Goal: Information Seeking & Learning: Check status

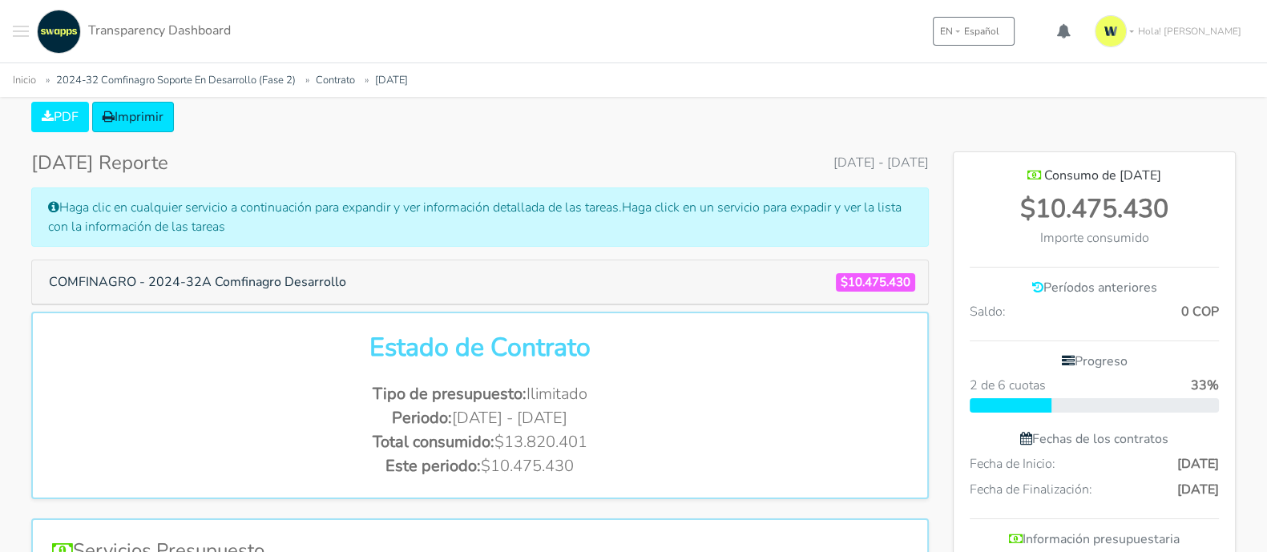
scroll to position [301, 0]
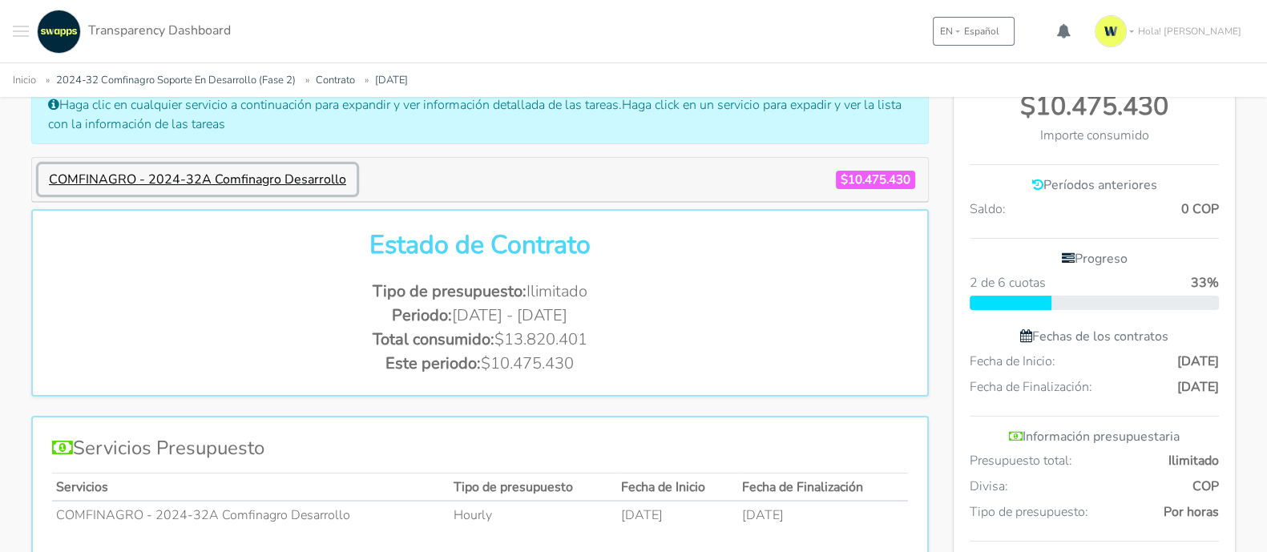
click at [309, 182] on button "COMFINAGRO - 2024-32A Comfinagro Desarrollo" at bounding box center [197, 179] width 318 height 30
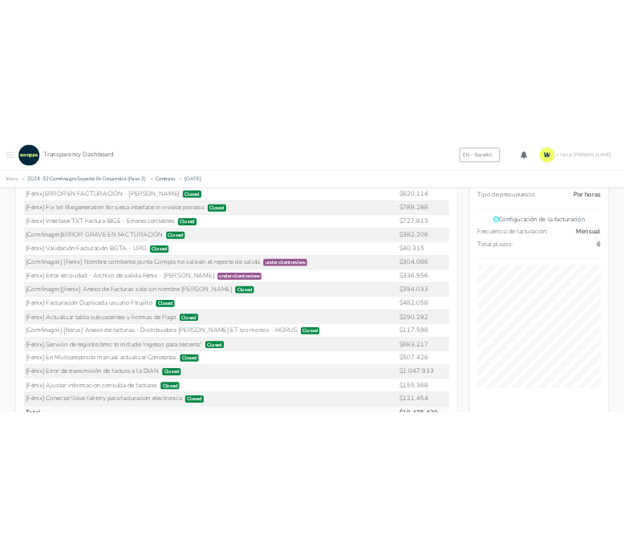
scroll to position [2393, 120]
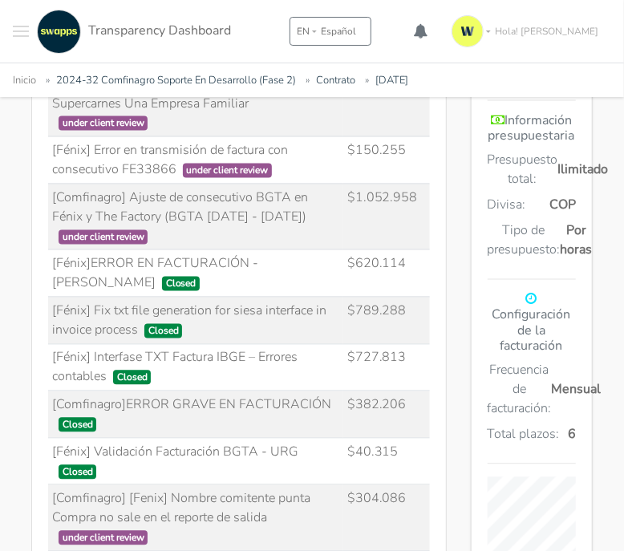
click at [267, 401] on td "[Fénix] Validación Facturación BGTA - URG Closed" at bounding box center [195, 461] width 295 height 47
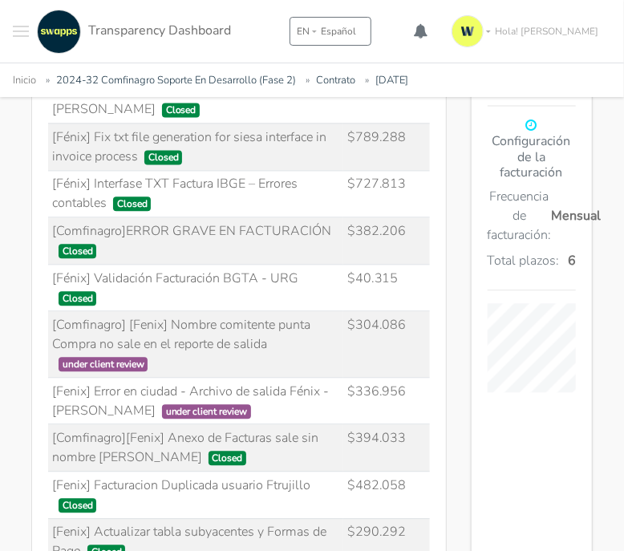
scroll to position [920, 0]
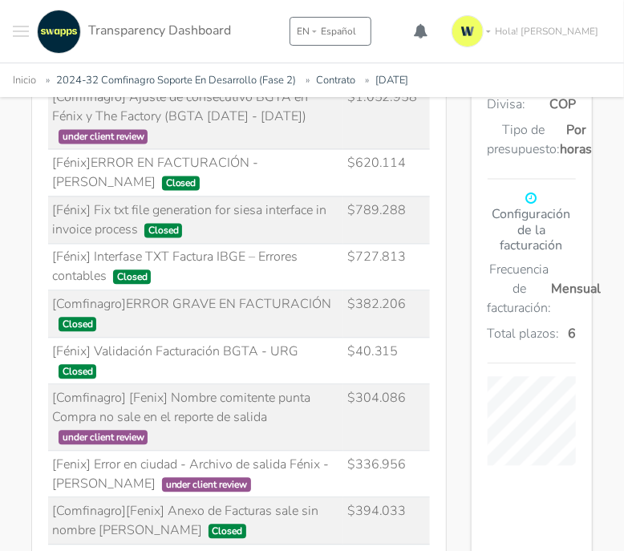
click at [394, 337] on td "$40.315" at bounding box center [386, 360] width 87 height 47
click at [388, 291] on td "$382.206" at bounding box center [386, 314] width 87 height 47
drag, startPoint x: 397, startPoint y: 262, endPoint x: 345, endPoint y: 262, distance: 52.1
click at [345, 291] on tr "[Comfinagro]ERROR GRAVE EN FACTURACIÓN Closed $382.206" at bounding box center [239, 314] width 382 height 47
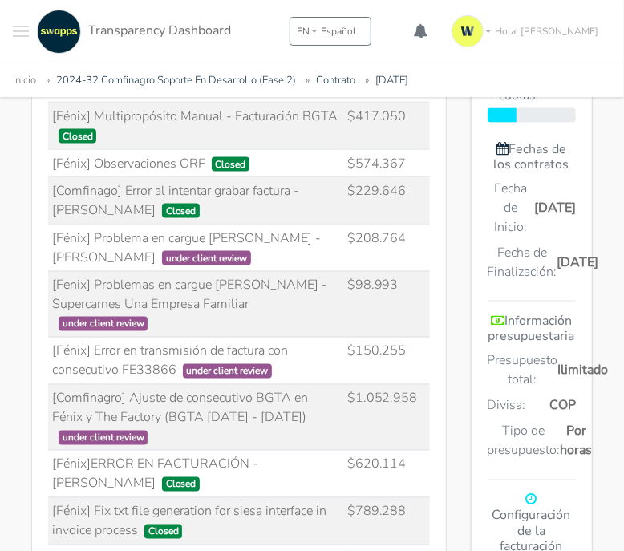
scroll to position [519, 0]
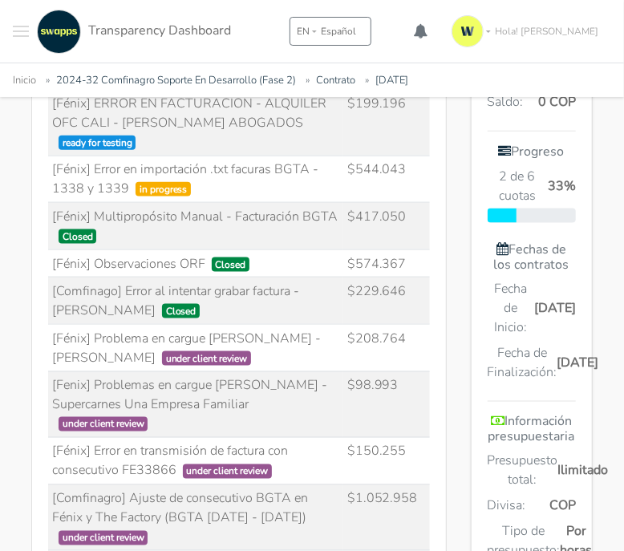
click at [349, 378] on td "$98.993" at bounding box center [386, 404] width 87 height 67
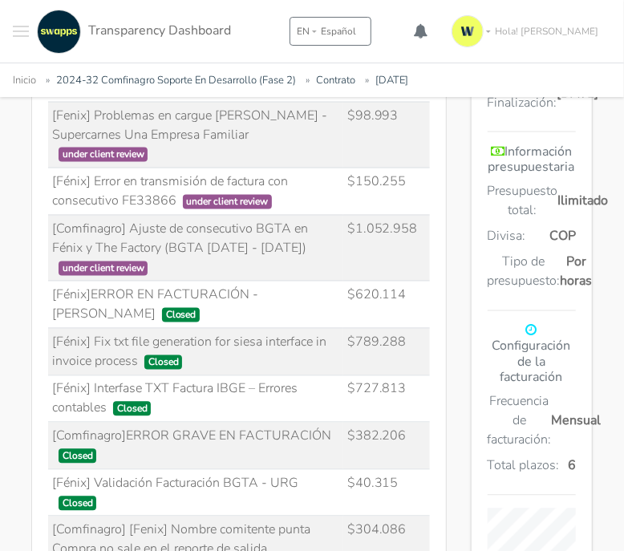
scroll to position [820, 0]
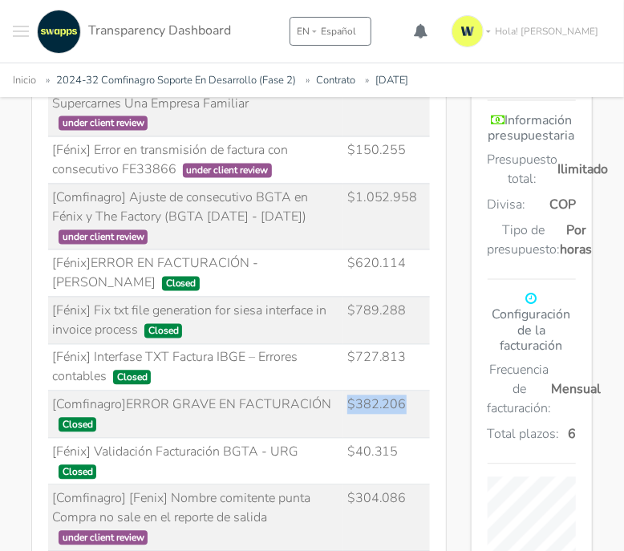
drag, startPoint x: 353, startPoint y: 366, endPoint x: 410, endPoint y: 366, distance: 56.9
click at [410, 391] on td "$382.206" at bounding box center [386, 414] width 87 height 47
drag, startPoint x: 349, startPoint y: 317, endPoint x: 412, endPoint y: 329, distance: 64.3
click at [412, 344] on td "$727.813" at bounding box center [386, 367] width 87 height 47
drag, startPoint x: 346, startPoint y: 267, endPoint x: 406, endPoint y: 281, distance: 61.8
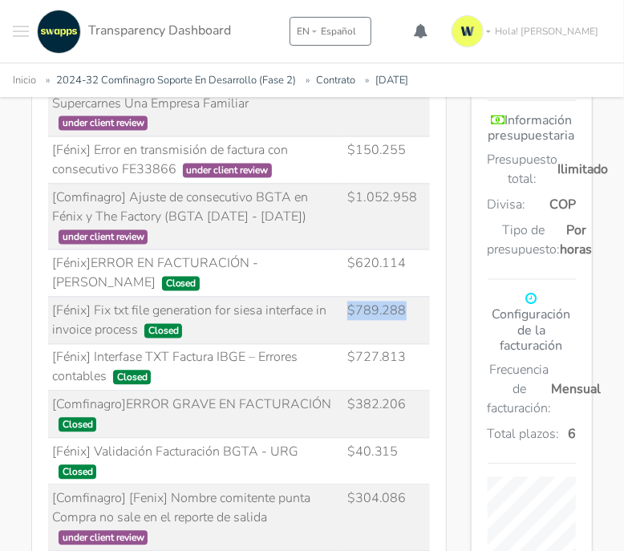
click at [406, 297] on td "$789.288" at bounding box center [386, 320] width 87 height 47
drag, startPoint x: 357, startPoint y: 224, endPoint x: 415, endPoint y: 234, distance: 59.3
click at [415, 250] on td "$620.114" at bounding box center [386, 273] width 87 height 47
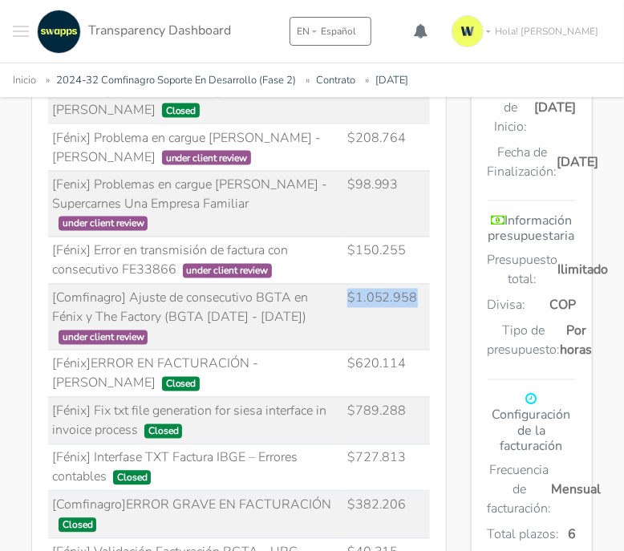
drag, startPoint x: 349, startPoint y: 252, endPoint x: 415, endPoint y: 261, distance: 66.2
click at [415, 284] on td "$1.052.958" at bounding box center [386, 317] width 87 height 67
drag, startPoint x: 366, startPoint y: 206, endPoint x: 406, endPoint y: 212, distance: 39.8
click at [406, 237] on td "$150.255" at bounding box center [386, 260] width 87 height 47
click at [318, 237] on td "[Fénix] Error en transmisión de factura con consecutivo FE33866 under client re…" at bounding box center [195, 260] width 295 height 47
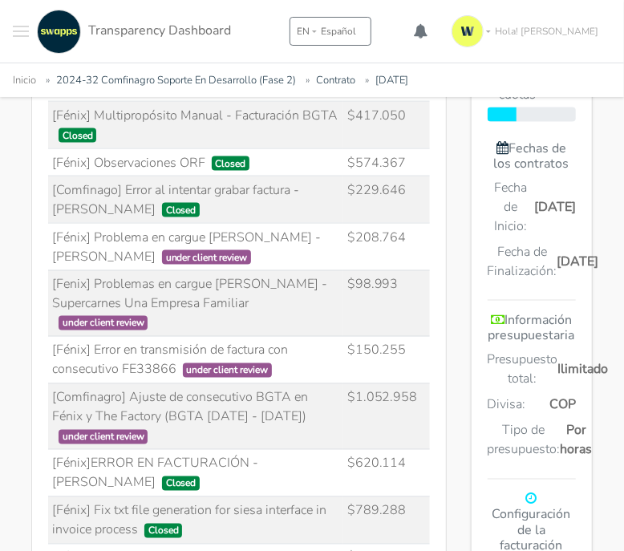
scroll to position [620, 0]
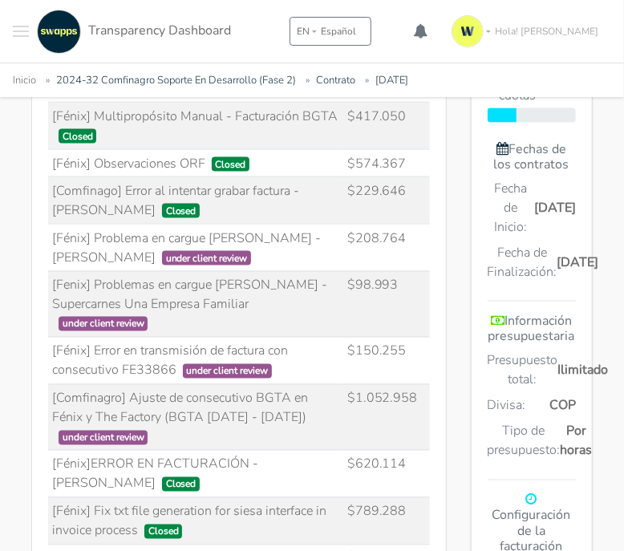
click at [273, 277] on td "[Fenix] Problemas en cargue [PERSON_NAME] - Supercarnes Una Empresa Familiar un…" at bounding box center [195, 304] width 295 height 67
drag, startPoint x: 265, startPoint y: 262, endPoint x: 48, endPoint y: 240, distance: 217.6
click at [48, 271] on td "[Fenix] Problemas en cargue [PERSON_NAME] - Supercarnes Una Empresa Familiar un…" at bounding box center [195, 304] width 295 height 67
copy td "[Fenix] Problemas en cargue [PERSON_NAME] - Supercarnes Una Empresa Familiar"
drag, startPoint x: 176, startPoint y: 212, endPoint x: 48, endPoint y: 197, distance: 129.1
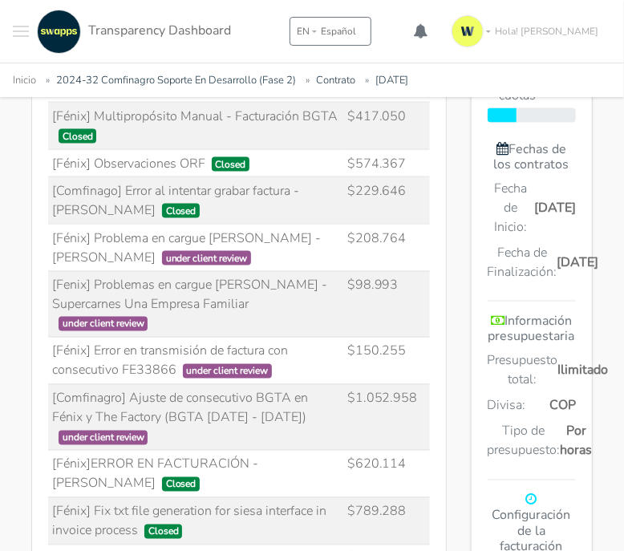
click at [48, 224] on td "[Fénix] Problema en cargue [PERSON_NAME] - [PERSON_NAME] under client review" at bounding box center [195, 247] width 295 height 47
copy td "[Fénix] Problema en cargue [PERSON_NAME] - [PERSON_NAME]"
click at [293, 271] on td "[Fenix] Problemas en cargue [PERSON_NAME] - Supercarnes Una Empresa Familiar un…" at bounding box center [195, 304] width 295 height 67
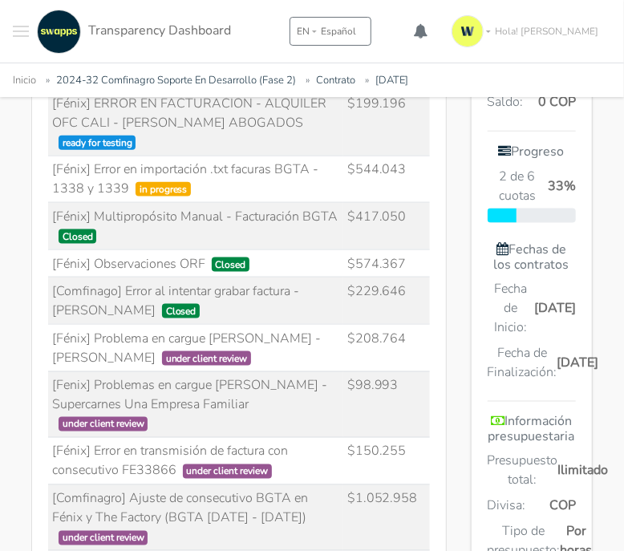
click at [378, 277] on td "$229.646" at bounding box center [386, 300] width 87 height 47
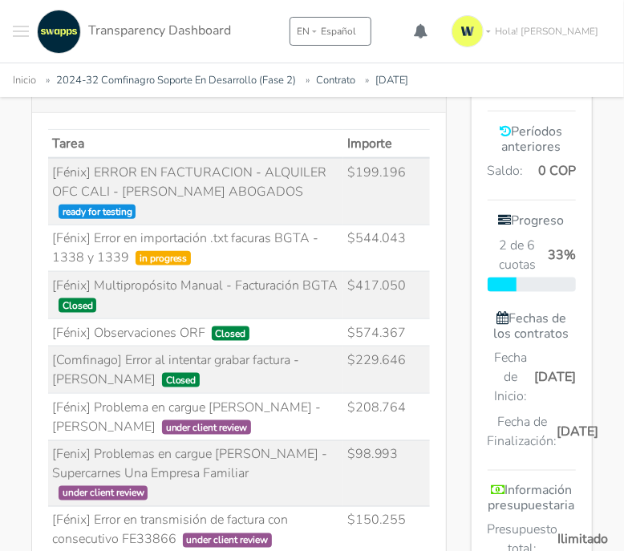
scroll to position [419, 0]
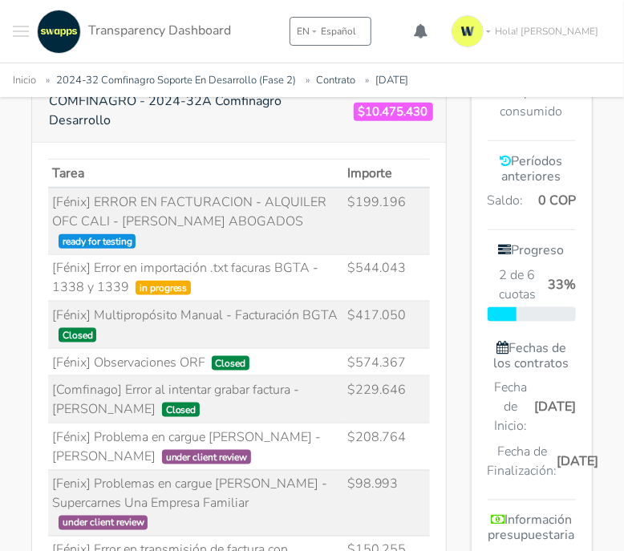
drag, startPoint x: 345, startPoint y: 247, endPoint x: 442, endPoint y: 247, distance: 97.0
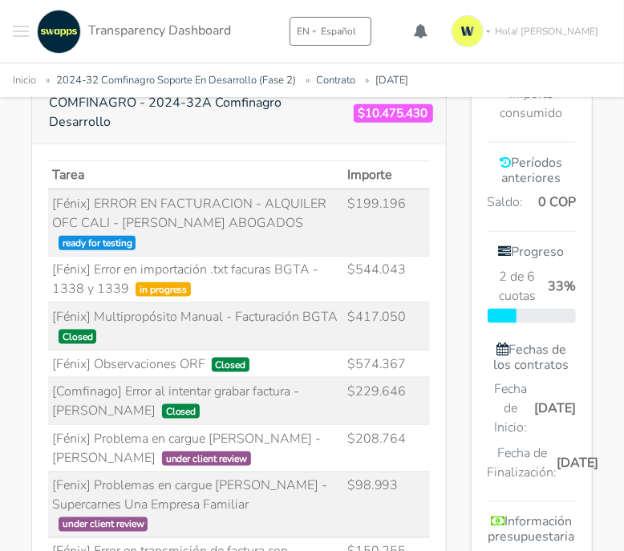
click at [380, 349] on td "$574.367" at bounding box center [386, 363] width 87 height 28
drag, startPoint x: 357, startPoint y: 321, endPoint x: 410, endPoint y: 321, distance: 53.7
click at [410, 349] on td "$574.367" at bounding box center [386, 363] width 87 height 28
drag, startPoint x: 115, startPoint y: 240, endPoint x: 92, endPoint y: 231, distance: 25.2
click at [92, 256] on td "[Fénix] Error en importación .txt facuras BGTA - [DATE] y [DATE] in progress" at bounding box center [195, 279] width 295 height 47
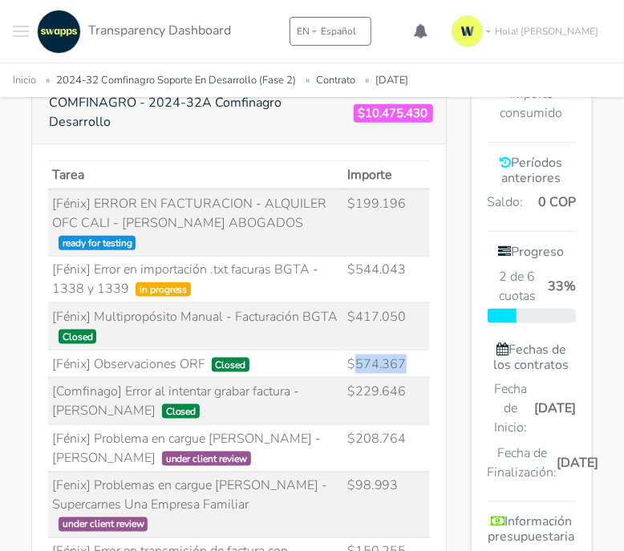
click at [108, 256] on td "[Fénix] Error en importación .txt facuras BGTA - [DATE] y [DATE] in progress" at bounding box center [195, 279] width 295 height 47
drag, startPoint x: 124, startPoint y: 247, endPoint x: 55, endPoint y: 227, distance: 71.8
click at [55, 256] on td "[Fénix] Error en importación .txt facuras BGTA - [DATE] y [DATE] in progress" at bounding box center [195, 279] width 295 height 47
click at [208, 256] on td "[Fénix] Error en importación .txt facuras BGTA - [DATE] y [DATE] in progress" at bounding box center [195, 279] width 295 height 47
drag, startPoint x: 193, startPoint y: 250, endPoint x: 53, endPoint y: 234, distance: 141.2
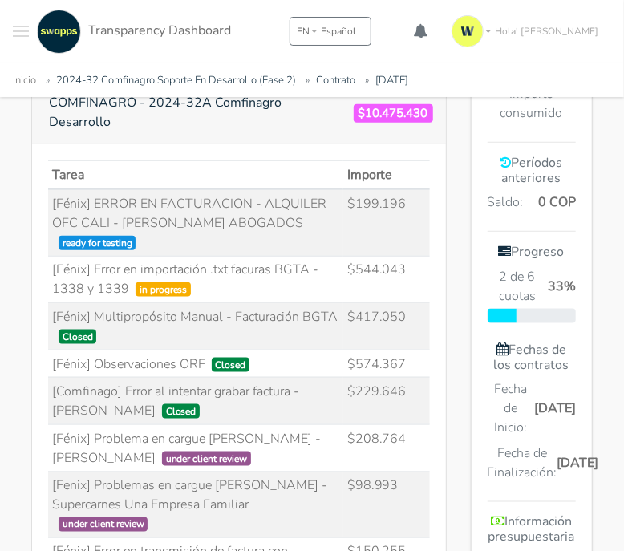
click at [53, 256] on td "[Fénix] Error en importación .txt facuras BGTA - [DATE] y [DATE] in progress" at bounding box center [195, 279] width 295 height 47
copy td "[Fénix] Error en importación .txt facuras BGTA - [DATE] y [DATE] in progress"
click at [233, 303] on td "[Fénix] Multipropósito Manual - Facturación BGTA Closed" at bounding box center [195, 326] width 295 height 47
drag, startPoint x: 186, startPoint y: 247, endPoint x: 50, endPoint y: 231, distance: 137.2
click at [50, 256] on td "[Fénix] Error en importación .txt facuras BGTA - [DATE] y [DATE] in progress" at bounding box center [195, 279] width 295 height 47
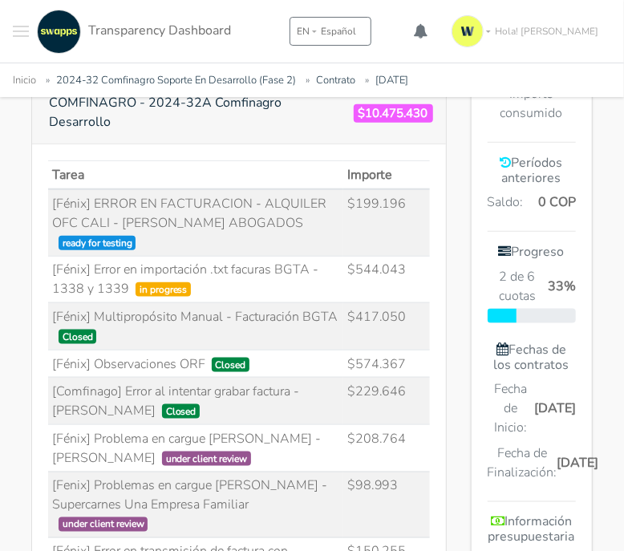
copy td "[Fénix] Error en importación .txt facuras BGTA - [DATE] y [DATE] in progress"
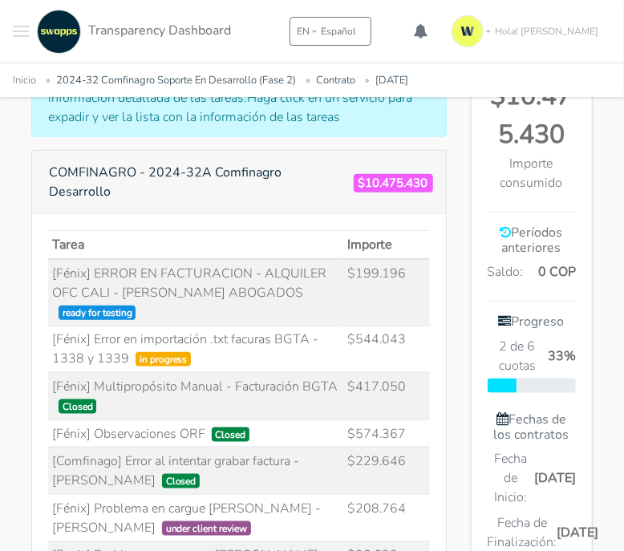
scroll to position [319, 0]
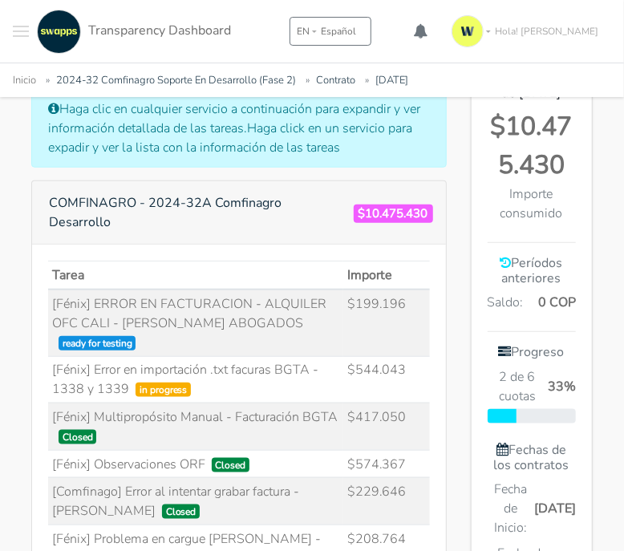
drag, startPoint x: 252, startPoint y: 299, endPoint x: 52, endPoint y: 282, distance: 200.3
click at [52, 289] on td "[Fénix] ERROR EN FACTURACION - ALQUILER OFC CALI - [PERSON_NAME] ABOGADOS ready…" at bounding box center [195, 322] width 295 height 67
copy td "[Fénix] ERROR EN FACTURACION - ALQUILER OFC CALI - [PERSON_NAME] ABOGADOS"
drag, startPoint x: 329, startPoint y: 305, endPoint x: 48, endPoint y: 277, distance: 281.9
click at [48, 289] on td "[Fénix] ERROR EN FACTURACION - ALQUILER OFC CALI - [PERSON_NAME] ABOGADOS ready…" at bounding box center [195, 322] width 295 height 67
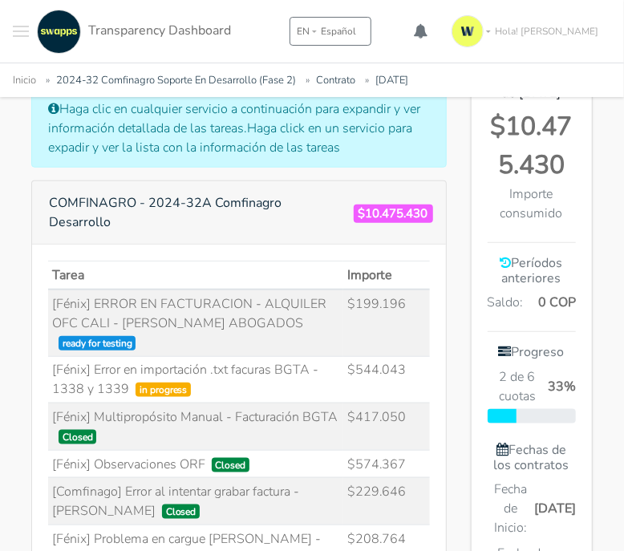
copy td "[Fénix] ERROR EN FACTURACION - ALQUILER OFC CALI - [PERSON_NAME] ABOGADOS ready…"
click at [231, 356] on td "[Fénix] Error en importación .txt facuras BGTA - [DATE] y [DATE] in progress" at bounding box center [195, 379] width 295 height 47
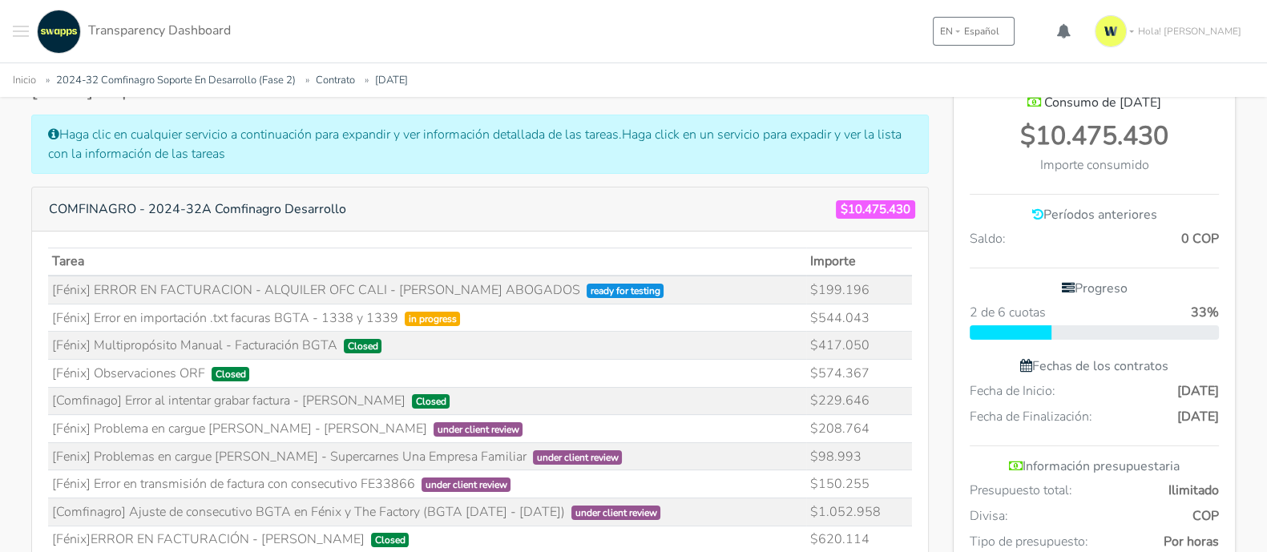
scroll to position [297, 0]
